Goal: Transaction & Acquisition: Purchase product/service

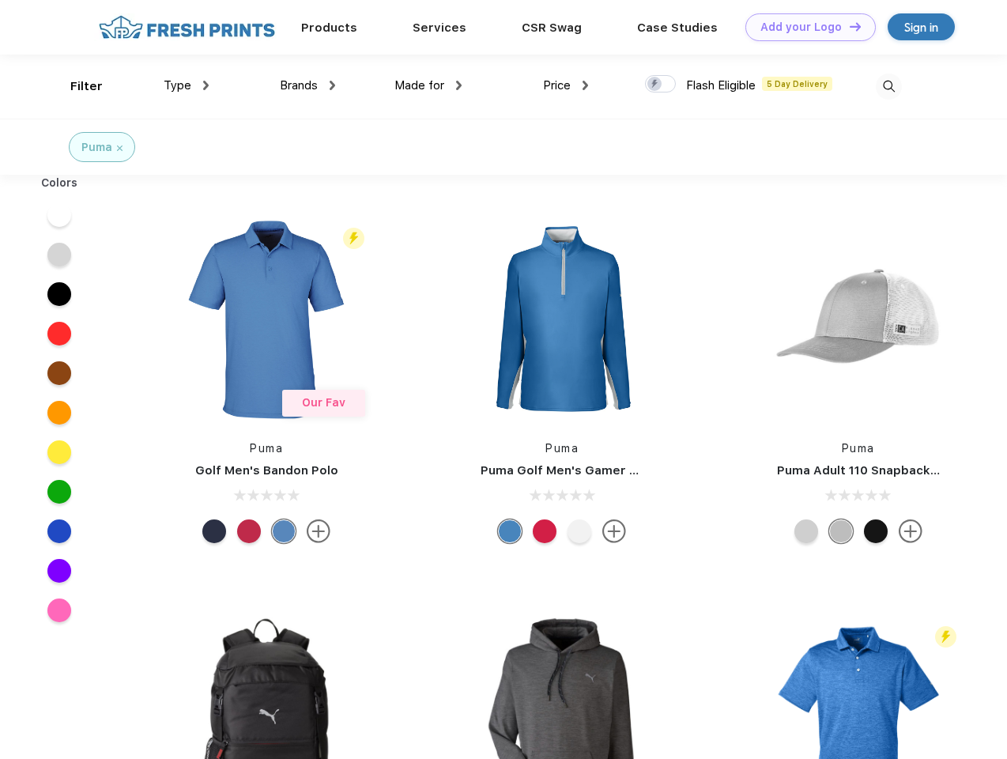
scroll to position [1, 0]
click at [805, 27] on link "Add your Logo Design Tool" at bounding box center [810, 27] width 130 height 28
click at [0, 0] on div "Design Tool" at bounding box center [0, 0] width 0 height 0
click at [848, 26] on link "Add your Logo Design Tool" at bounding box center [810, 27] width 130 height 28
click at [76, 86] on div "Filter" at bounding box center [86, 86] width 32 height 18
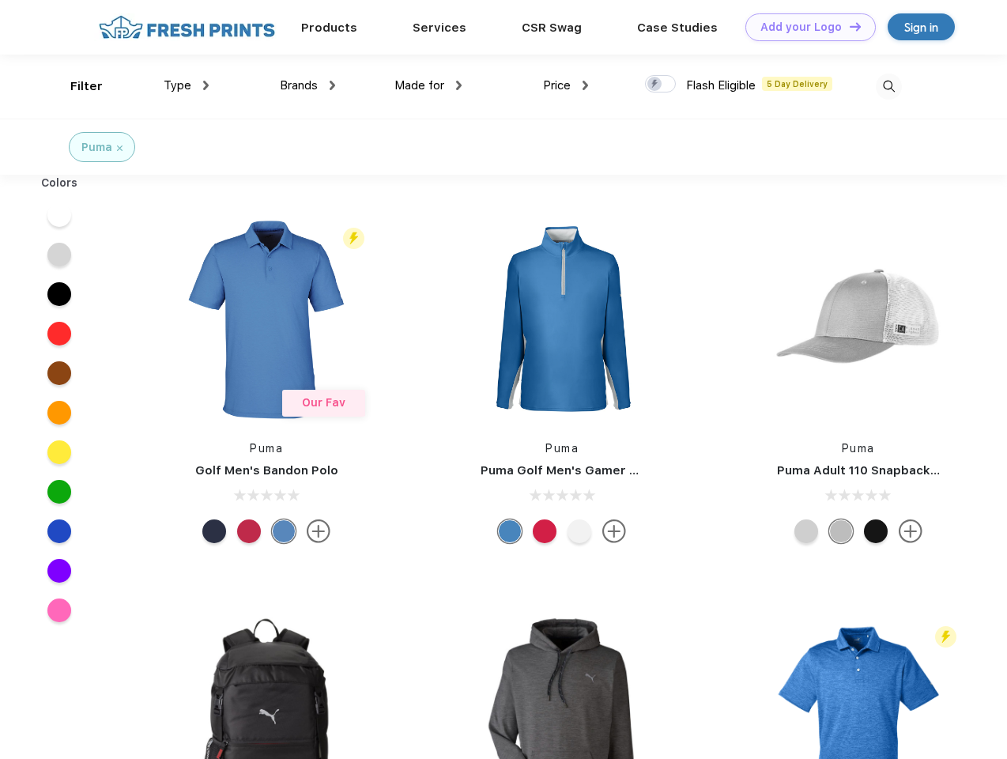
click at [187, 85] on span "Type" at bounding box center [178, 85] width 28 height 14
click at [308, 85] on span "Brands" at bounding box center [299, 85] width 38 height 14
click at [428, 85] on span "Made for" at bounding box center [419, 85] width 50 height 14
click at [566, 85] on span "Price" at bounding box center [557, 85] width 28 height 14
click at [661, 85] on div at bounding box center [660, 83] width 31 height 17
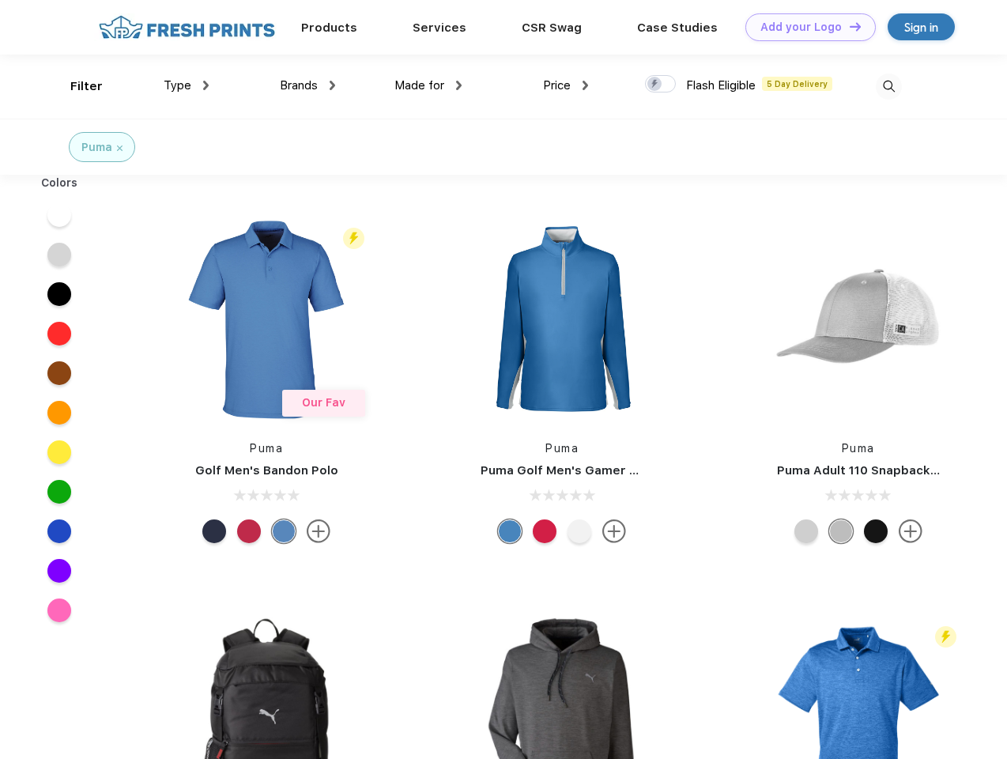
click at [655, 85] on input "checkbox" at bounding box center [650, 79] width 10 height 10
click at [889, 86] on img at bounding box center [889, 87] width 26 height 26
